Goal: Navigation & Orientation: Understand site structure

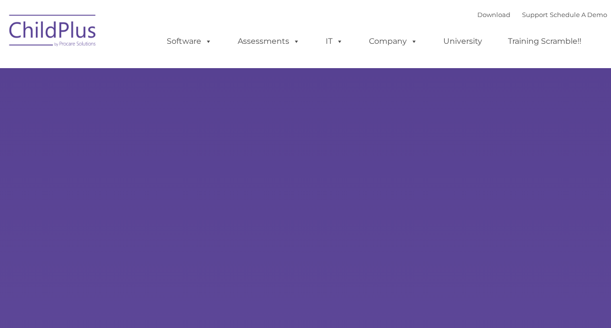
type input ""
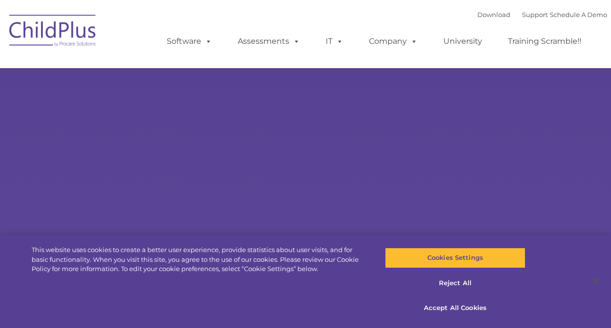
select select "MEDIUM"
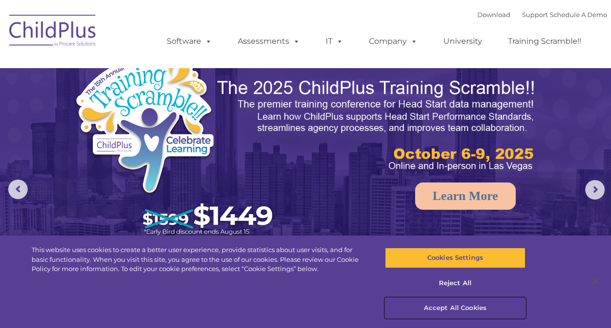
click at [468, 307] on button "Accept All Cookies" at bounding box center [455, 308] width 141 height 20
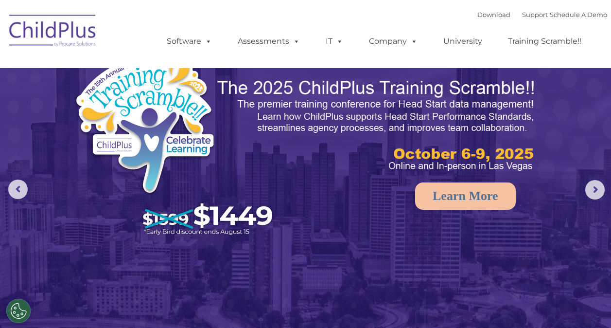
click at [72, 33] on img at bounding box center [52, 32] width 97 height 49
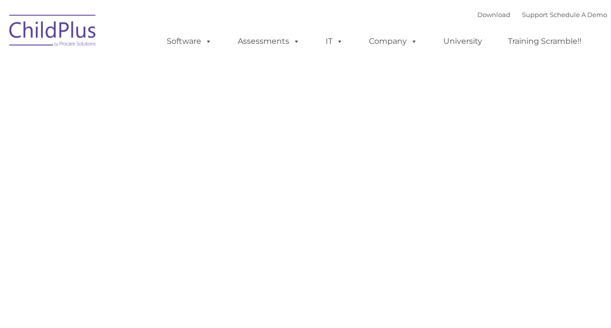
type input ""
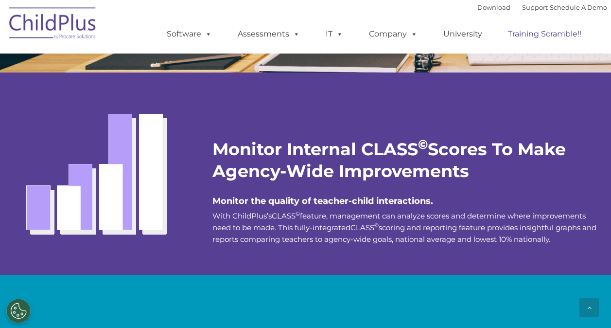
scroll to position [1708, 0]
